Goal: Information Seeking & Learning: Learn about a topic

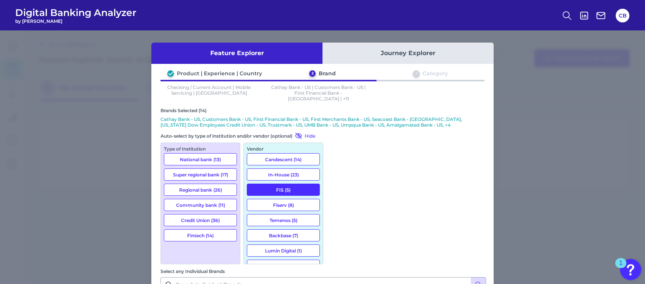
click at [146, 89] on div "Feature Explorer Journey Explorer Product | Experience | Country 2 Brand 3 Cate…" at bounding box center [322, 157] width 645 height 254
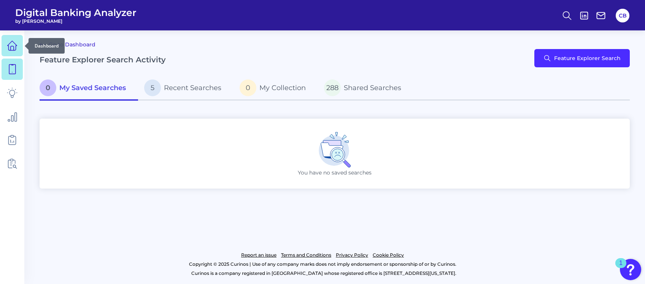
click at [13, 45] on icon at bounding box center [12, 45] width 11 height 11
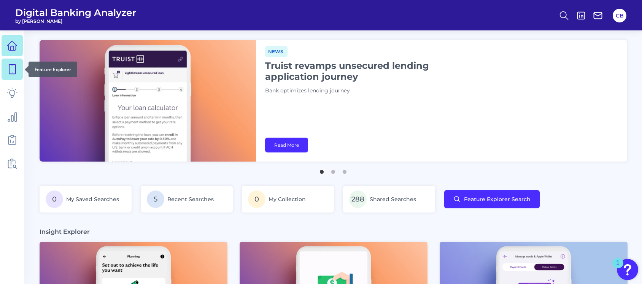
click at [12, 70] on icon at bounding box center [12, 69] width 11 height 11
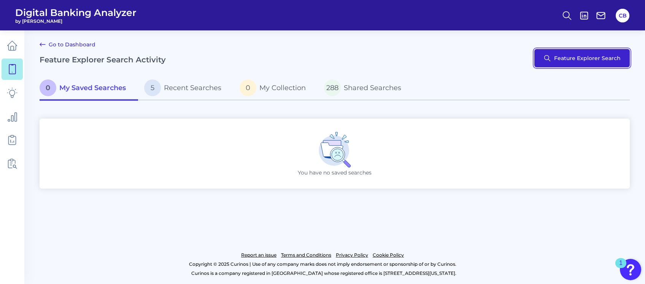
click at [586, 59] on button "Feature Explorer Search" at bounding box center [582, 58] width 95 height 18
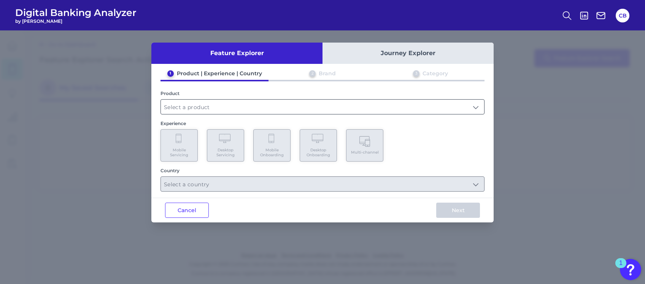
click at [216, 110] on input "text" at bounding box center [322, 107] width 323 height 14
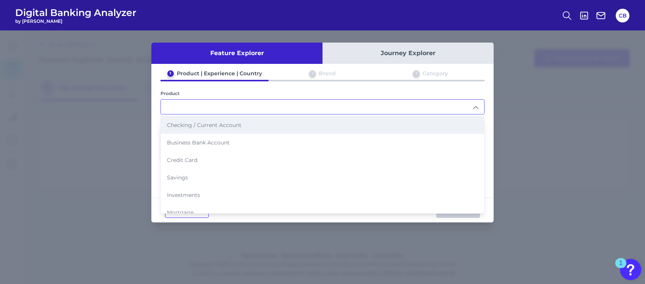
click at [232, 125] on span "Checking / Current Account" at bounding box center [204, 125] width 75 height 7
type input "Checking / Current Account"
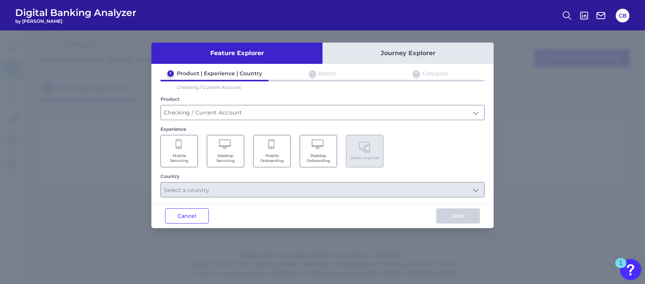
click at [271, 149] on Onboarding "Mobile Onboarding" at bounding box center [271, 151] width 37 height 32
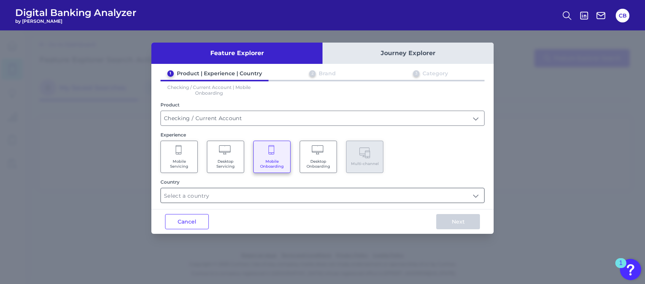
click at [294, 191] on input "text" at bounding box center [322, 195] width 323 height 14
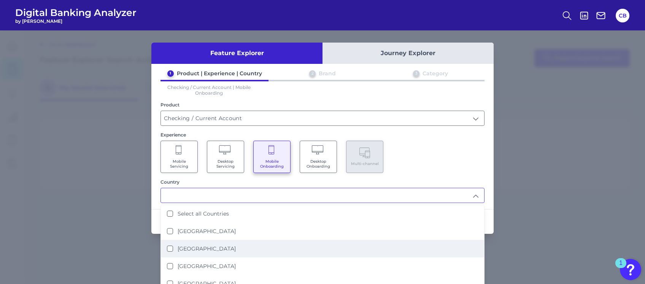
click at [170, 246] on States "[GEOGRAPHIC_DATA]" at bounding box center [170, 249] width 6 height 6
type input "[GEOGRAPHIC_DATA]"
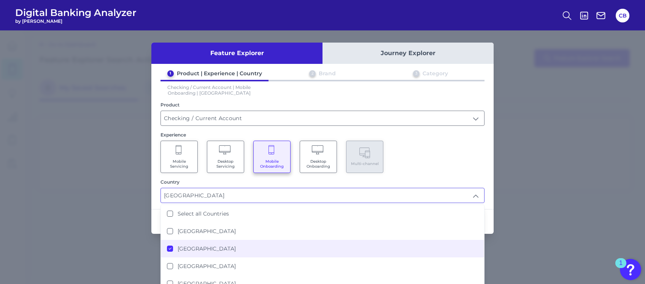
click at [536, 215] on div "Feature Explorer Journey Explorer 1 Product | Experience | Country 2 Brand 3 Ca…" at bounding box center [322, 157] width 645 height 254
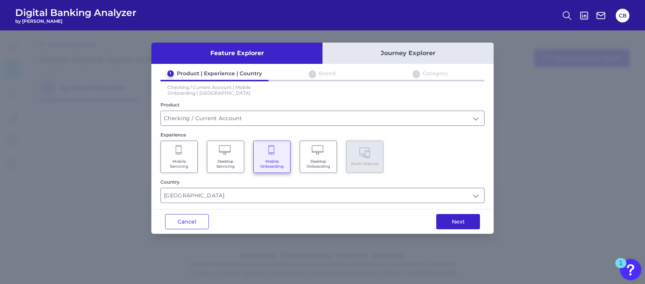
click at [465, 219] on button "Next" at bounding box center [458, 221] width 44 height 15
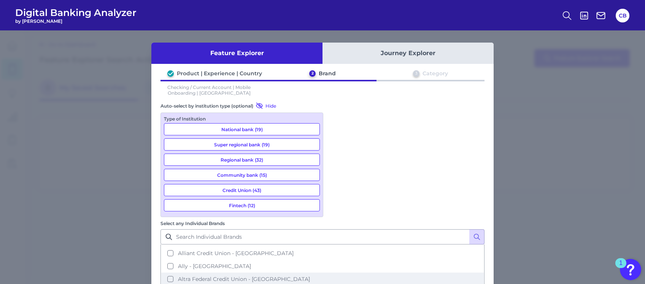
scroll to position [37, 0]
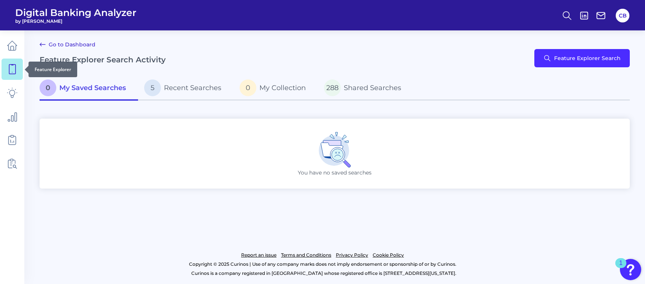
click at [13, 70] on icon at bounding box center [12, 69] width 11 height 11
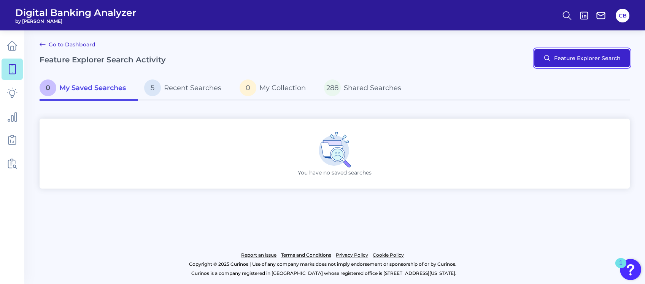
click at [576, 62] on button "Feature Explorer Search" at bounding box center [582, 58] width 95 height 18
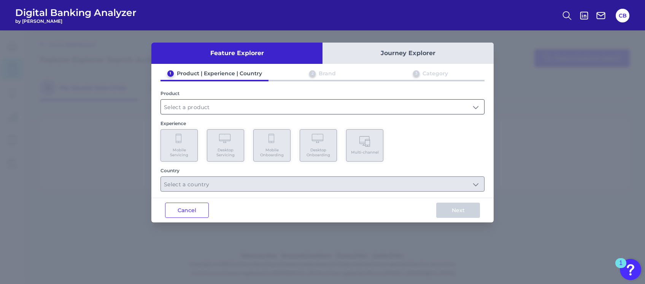
click at [272, 111] on input "text" at bounding box center [322, 107] width 323 height 14
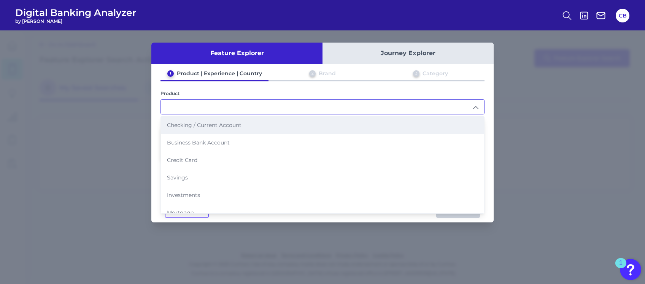
click at [269, 128] on li "Checking / Current Account" at bounding box center [322, 125] width 323 height 18
type input "Checking / Current Account"
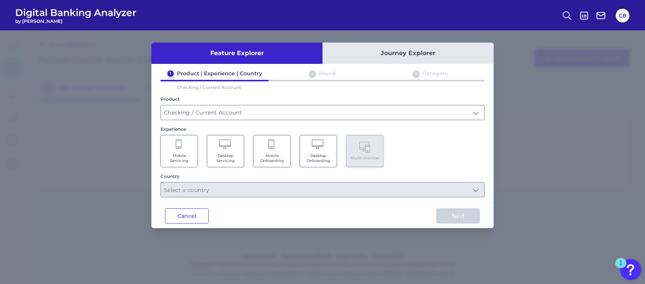
click at [177, 147] on icon at bounding box center [179, 144] width 6 height 9
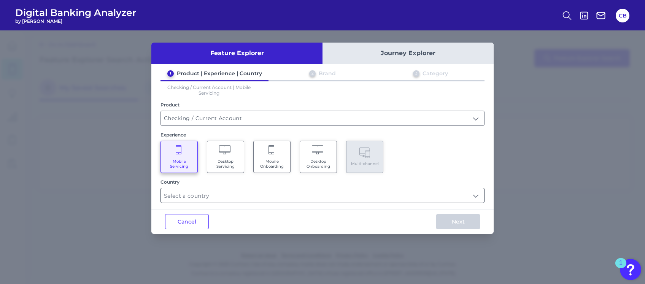
click at [285, 191] on input "text" at bounding box center [322, 195] width 323 height 14
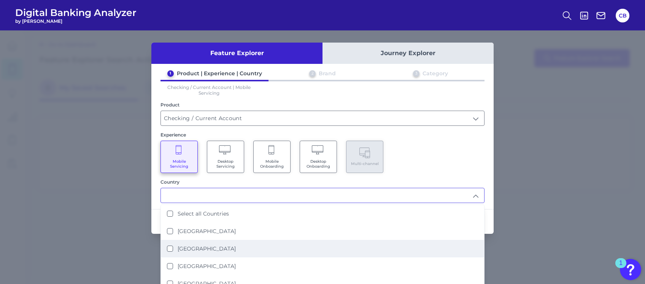
click at [167, 246] on States "[GEOGRAPHIC_DATA]" at bounding box center [170, 249] width 6 height 6
type input "[GEOGRAPHIC_DATA]"
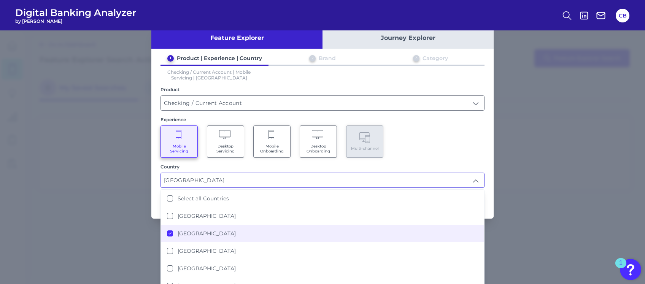
scroll to position [16, 0]
click at [518, 213] on div "Feature Explorer Journey Explorer 1 Product | Experience | Country 2 Brand 3 Ca…" at bounding box center [322, 157] width 645 height 254
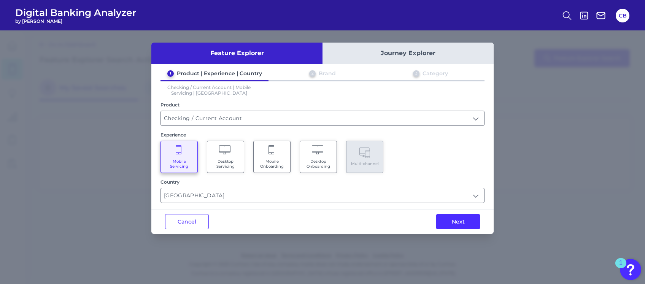
scroll to position [0, 0]
click at [461, 221] on button "Next" at bounding box center [458, 221] width 44 height 15
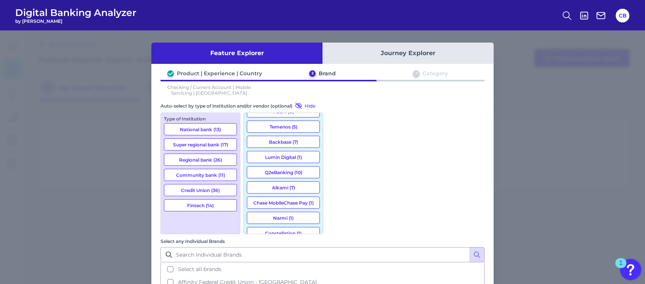
scroll to position [64, 0]
click at [279, 186] on button "Alkami (7)" at bounding box center [283, 187] width 73 height 12
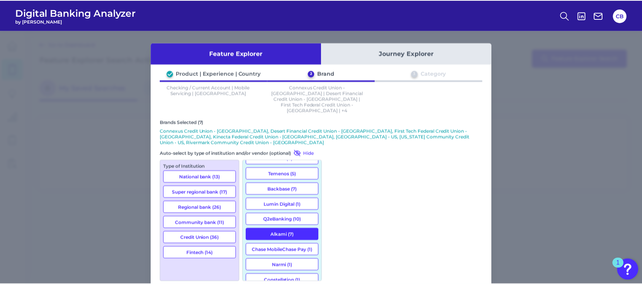
scroll to position [1458, 0]
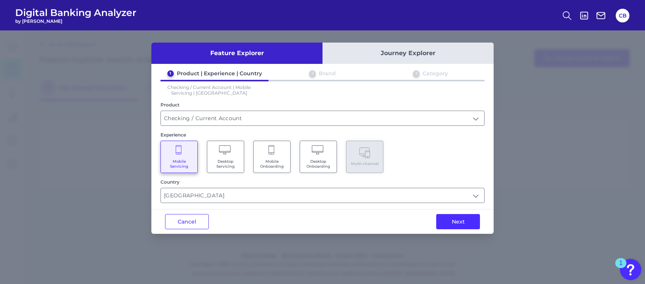
click at [572, 112] on div "Feature Explorer Journey Explorer 1 Product | Experience | Country 2 Brand 3 Ca…" at bounding box center [322, 157] width 645 height 254
click at [192, 231] on div "Feature Explorer Journey Explorer 1 Product | Experience | Country 2 Brand 3 Ca…" at bounding box center [322, 157] width 645 height 254
click at [185, 220] on button "Cancel" at bounding box center [187, 221] width 44 height 15
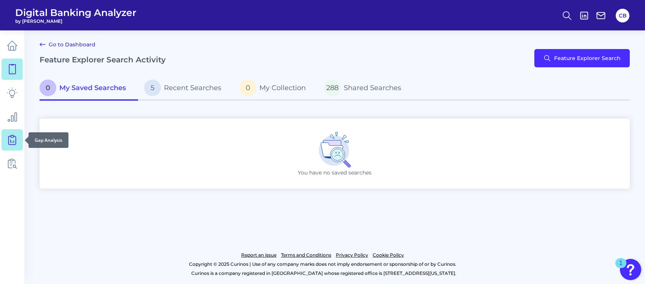
click at [14, 148] on link at bounding box center [12, 139] width 21 height 21
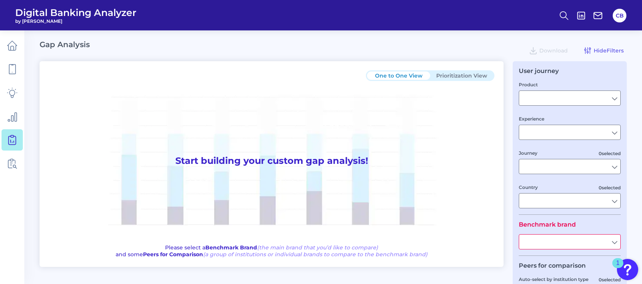
type input "Checking / Current Account"
type input "Mobile Servicing"
type input "Pre-Login Area, New Customer Onboarding, Login & Authentication, Accounts and t…"
type input "[GEOGRAPHIC_DATA]"
type input "All Select individual brands"
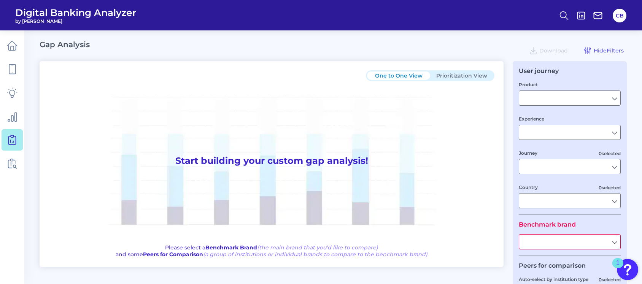
type input "All Journeys"
click at [609, 164] on input "All Journeys" at bounding box center [569, 166] width 101 height 14
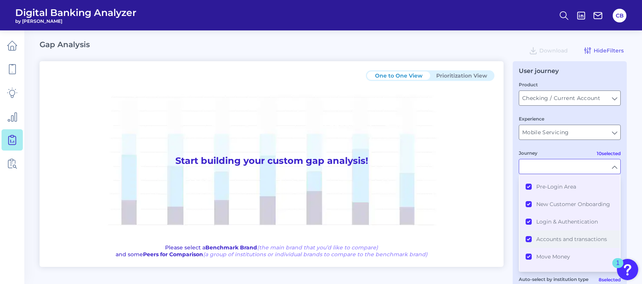
scroll to position [11, 0]
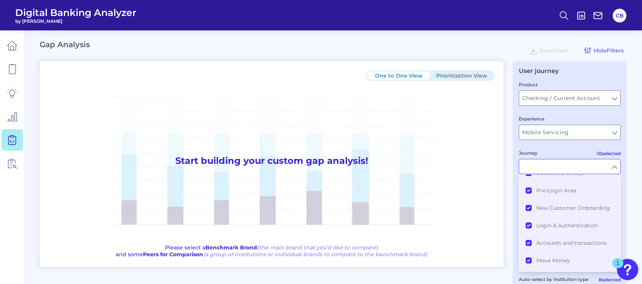
click at [573, 146] on fieldset "Product Checking / Current Account Checking / Current Account Experience Mobile…" at bounding box center [570, 148] width 102 height 134
type input "All Journeys"
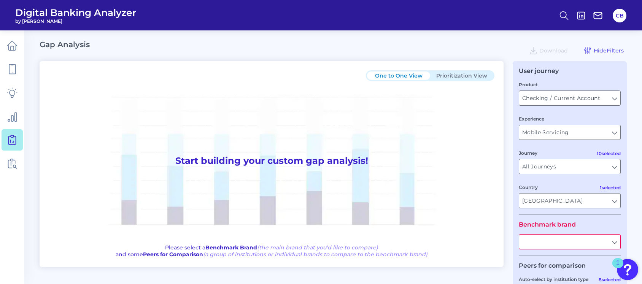
click at [571, 251] on fieldset "Benchmark brand" at bounding box center [570, 238] width 102 height 35
click at [614, 242] on input "text" at bounding box center [569, 242] width 101 height 14
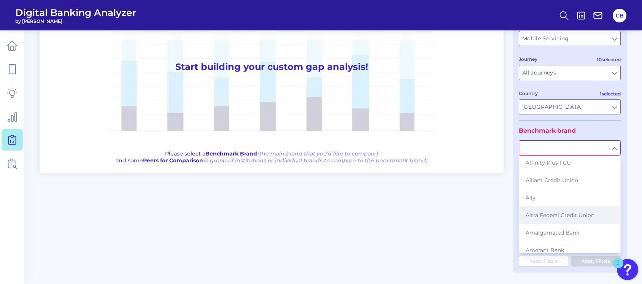
scroll to position [18, 0]
click at [539, 181] on span "Alliant Credit Union" at bounding box center [552, 182] width 53 height 7
type input "Alliant Credit Union"
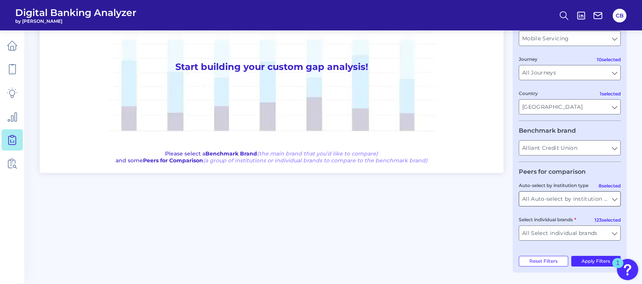
click at [614, 201] on input "All Auto-select by institution types" at bounding box center [569, 199] width 101 height 14
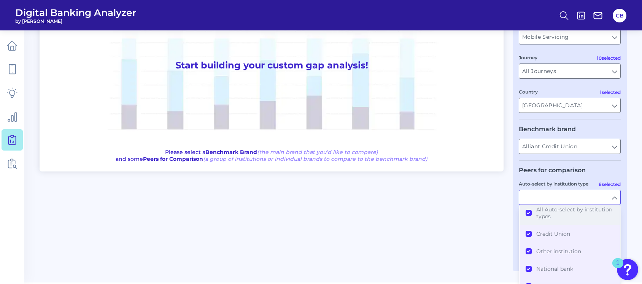
scroll to position [0, 0]
click at [530, 218] on button "All Auto-select by institution types" at bounding box center [570, 218] width 100 height 24
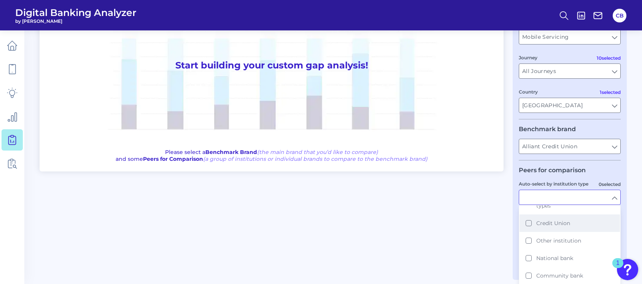
scroll to position [15, 0]
click at [528, 224] on button "Credit Union" at bounding box center [570, 224] width 100 height 18
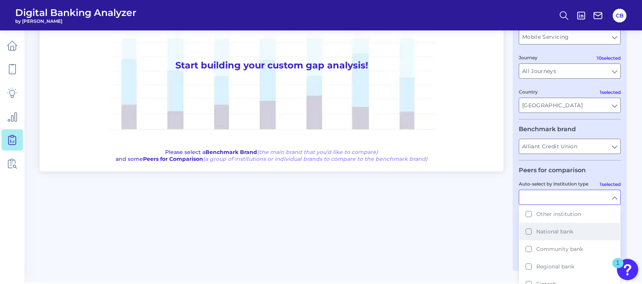
scroll to position [44, 0]
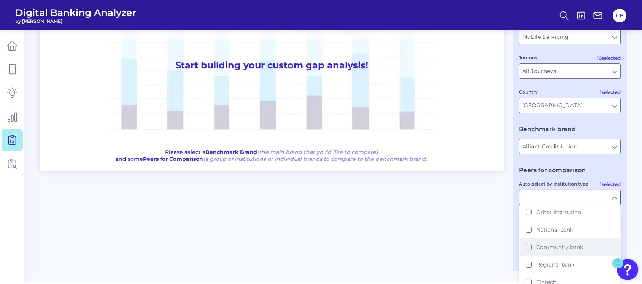
click at [527, 247] on button "Community bank" at bounding box center [570, 248] width 100 height 18
click at [527, 266] on button "Regional bank" at bounding box center [570, 265] width 100 height 18
type input "Affinity Federal Credit Union, Altra Federal Credit Union, America First Credit…"
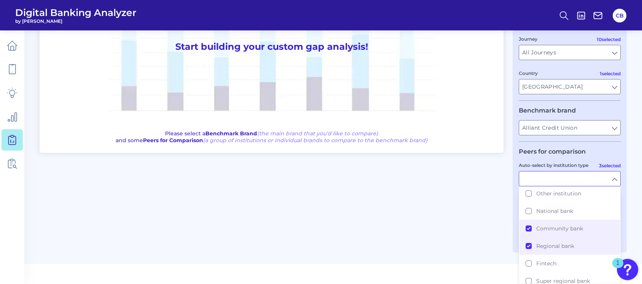
click at [491, 263] on main "Gap Analysis Download Hide Filters One to One View Prioritization View Start bu…" at bounding box center [321, 75] width 642 height 378
type input "Credit Union, Community bank, Regional bank"
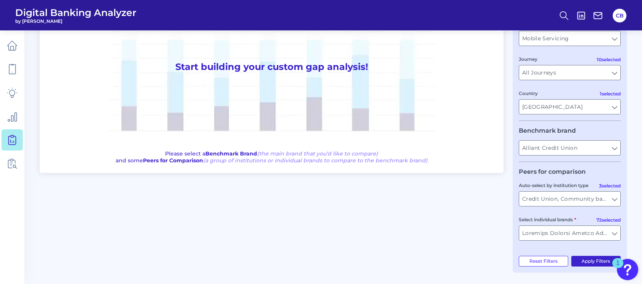
click at [597, 260] on button "Apply Filters" at bounding box center [596, 261] width 50 height 11
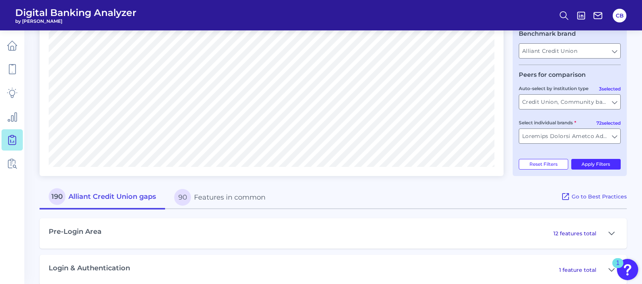
scroll to position [0, 0]
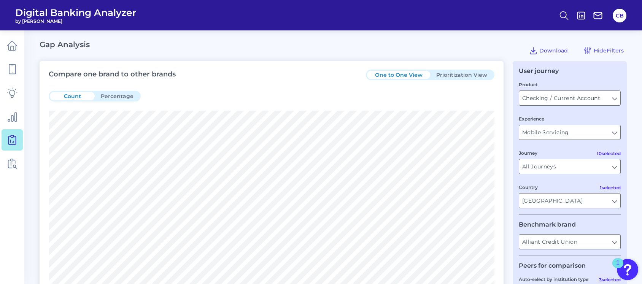
click at [462, 71] on button "Prioritization View" at bounding box center [461, 75] width 63 height 8
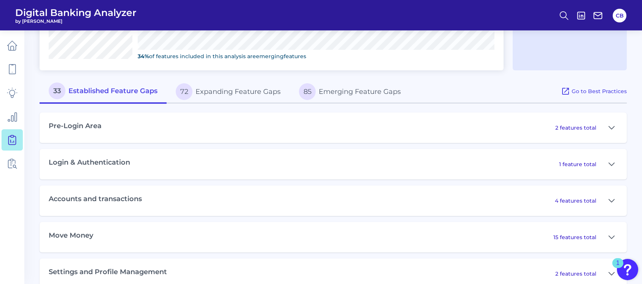
scroll to position [349, 0]
click at [555, 232] on div "15 features total" at bounding box center [586, 238] width 64 height 12
click at [573, 237] on p "15 features total" at bounding box center [575, 238] width 43 height 7
click at [610, 235] on icon at bounding box center [612, 238] width 6 height 9
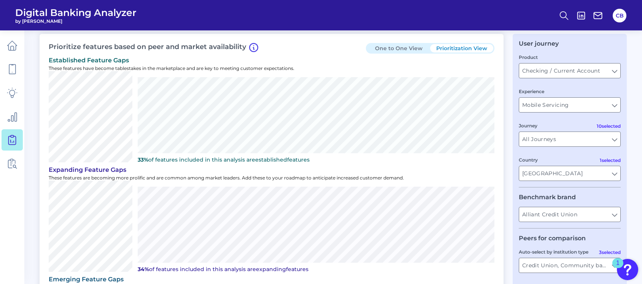
scroll to position [0, 0]
